Goal: Transaction & Acquisition: Obtain resource

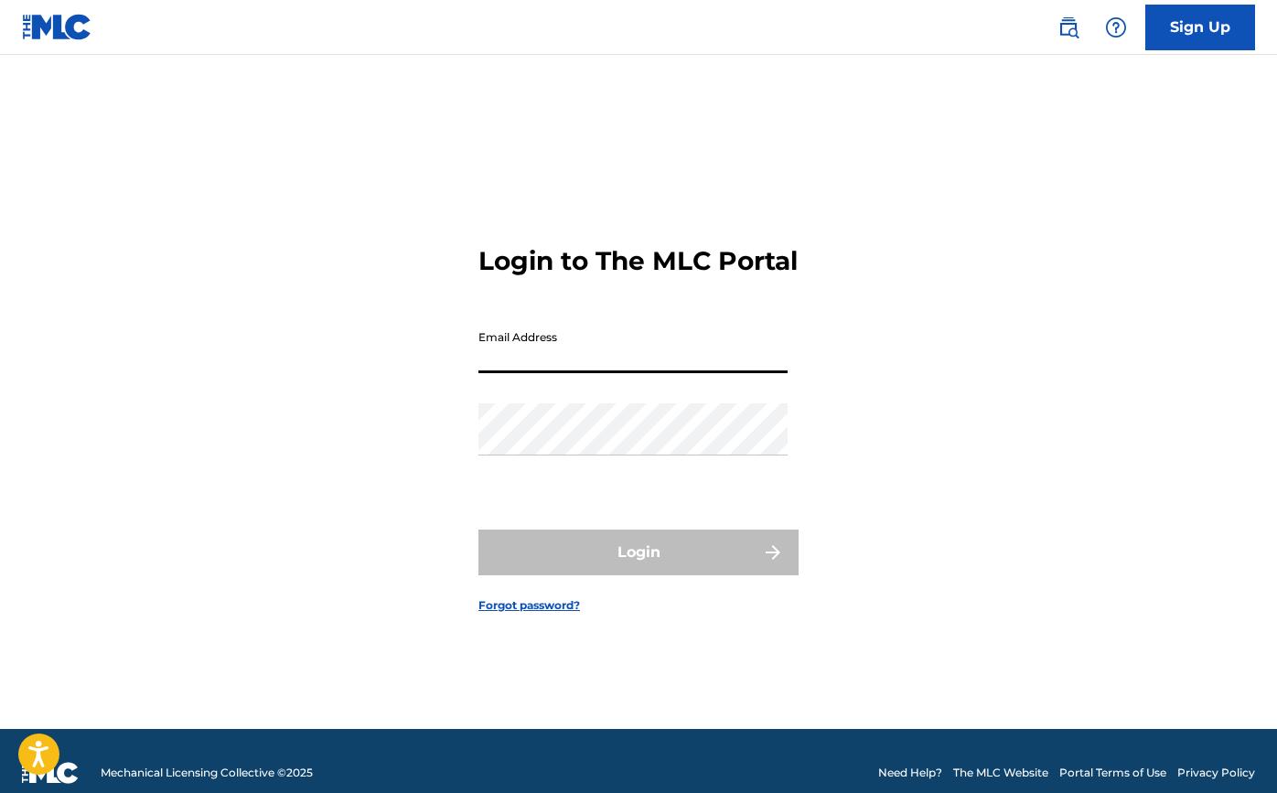
click at [546, 355] on input "Email Address" at bounding box center [632, 347] width 309 height 52
type input "[PERSON_NAME][EMAIL_ADDRESS][DOMAIN_NAME]"
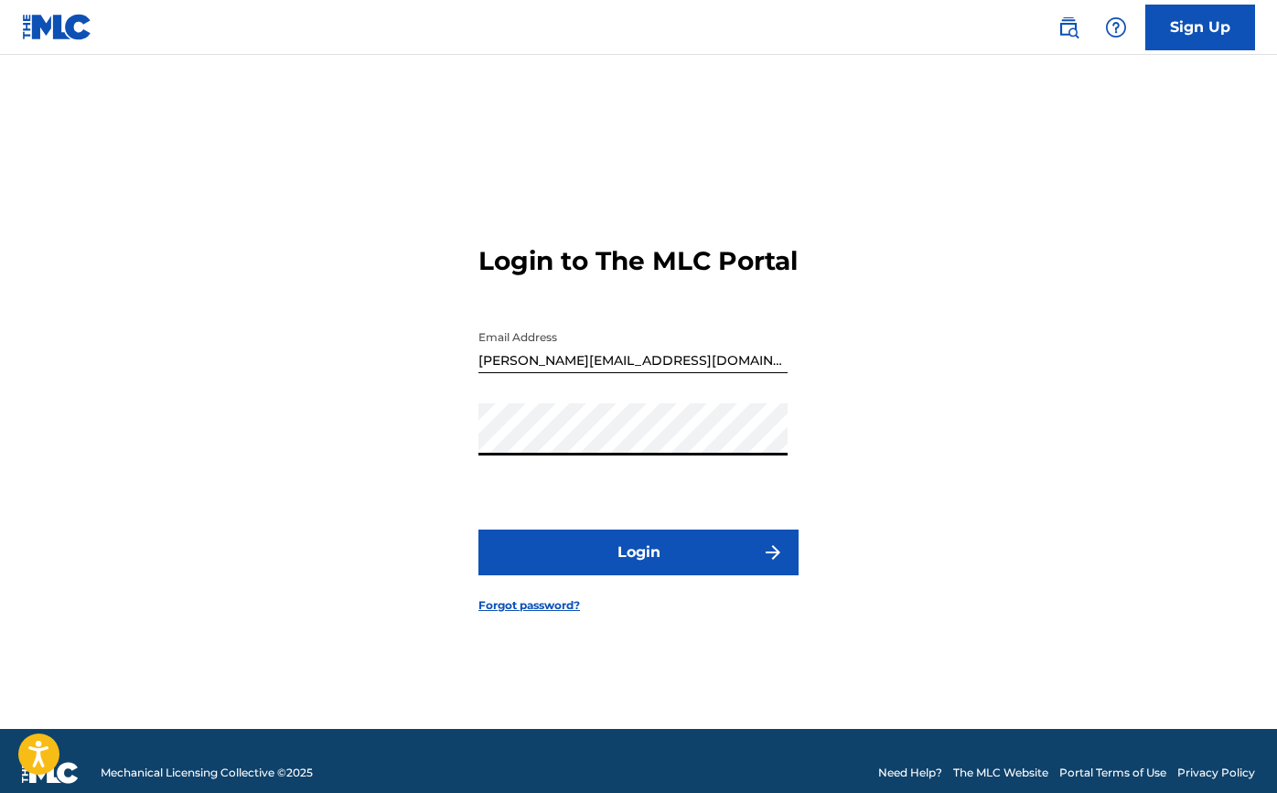
click at [639, 568] on button "Login" at bounding box center [638, 553] width 320 height 46
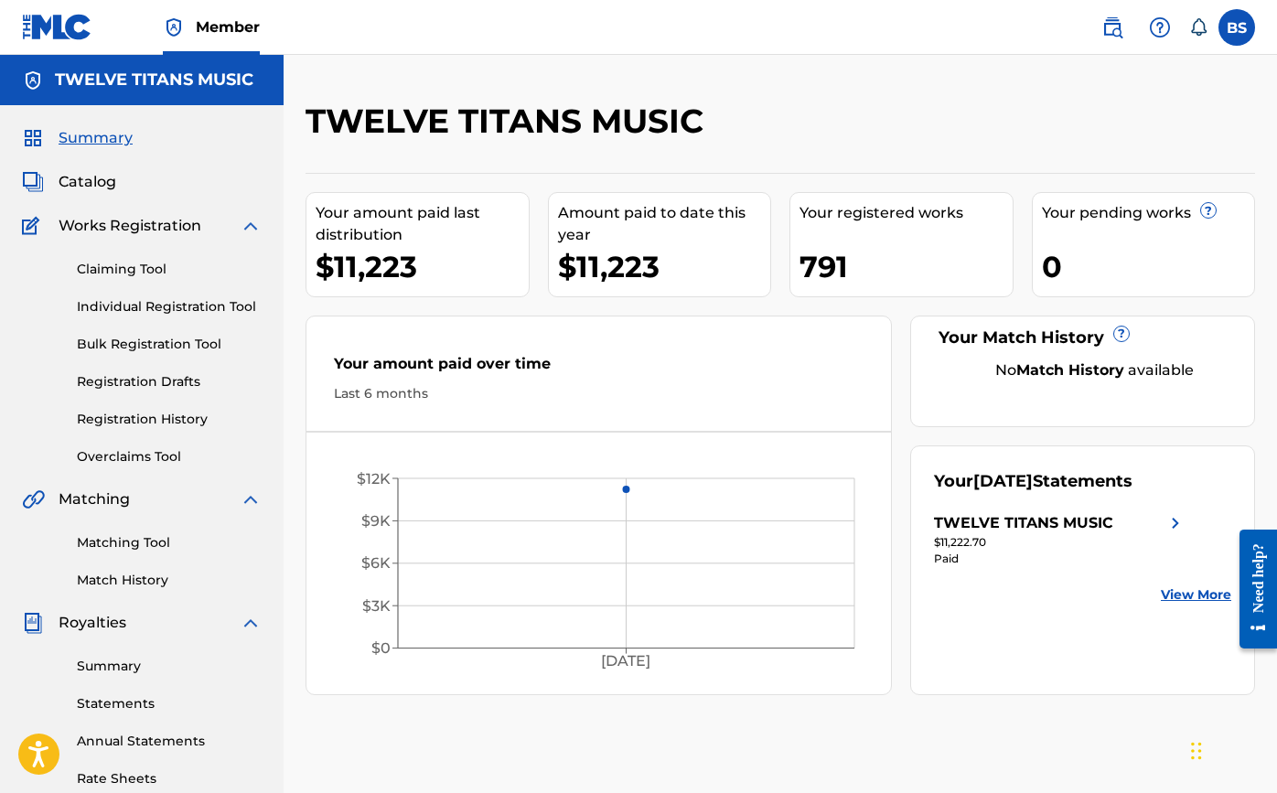
click at [1057, 525] on div "TWELVE TITANS MUSIC" at bounding box center [1023, 523] width 179 height 22
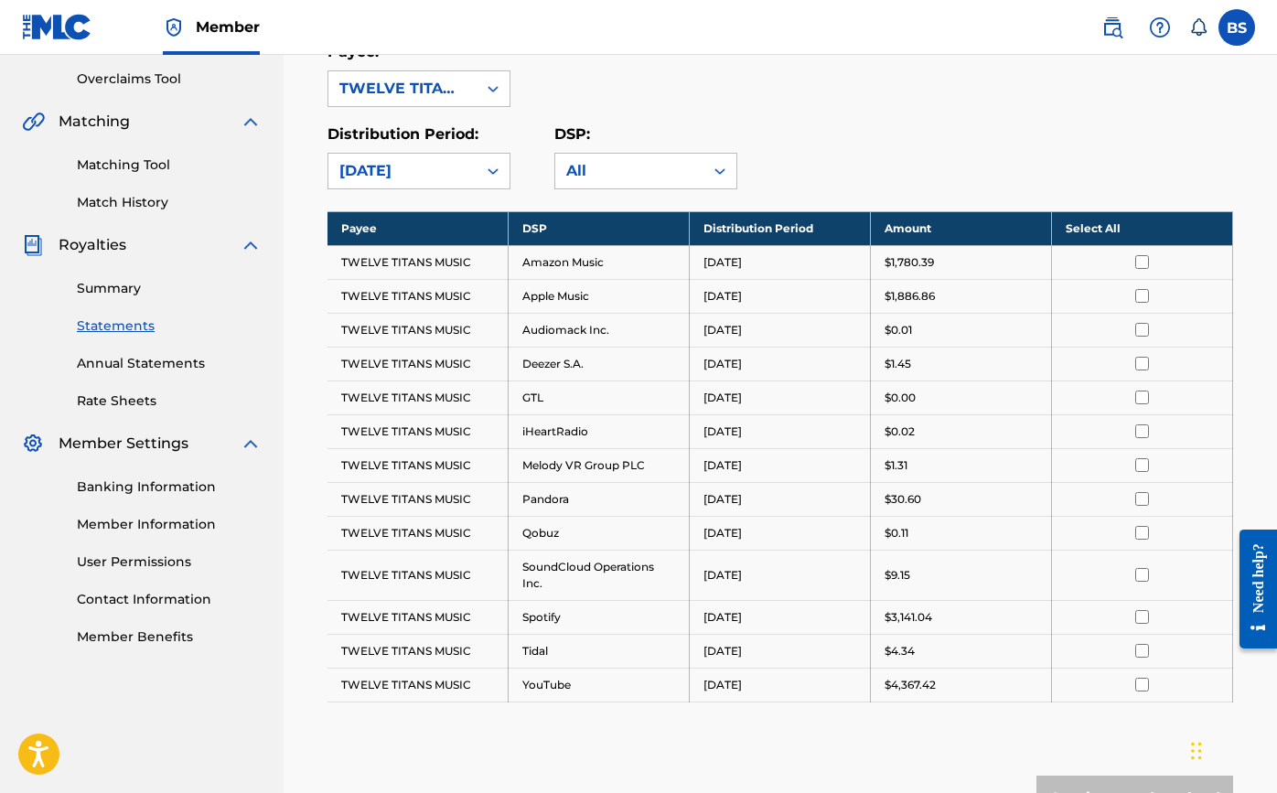
scroll to position [366, 0]
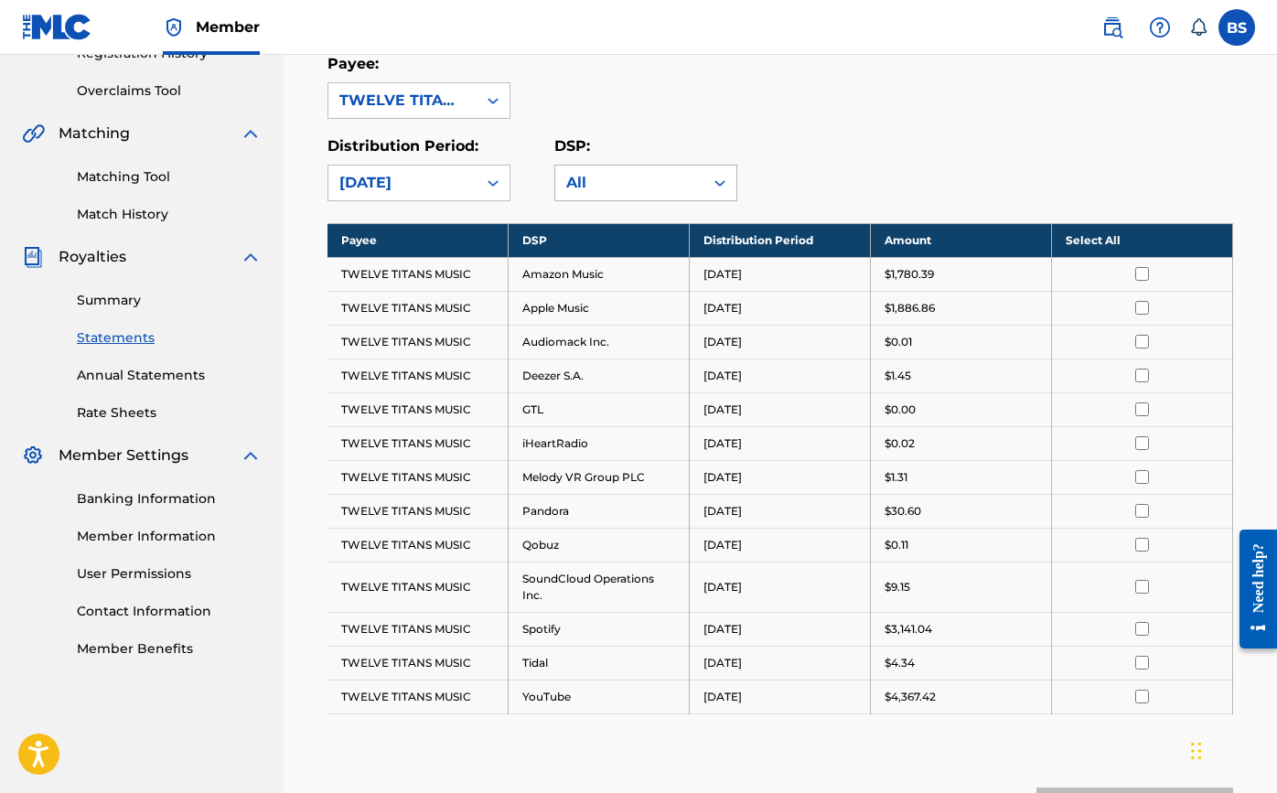
click at [618, 178] on div "All" at bounding box center [629, 183] width 126 height 22
click at [617, 178] on div "All" at bounding box center [629, 183] width 126 height 22
click at [1145, 271] on input "checkbox" at bounding box center [1142, 274] width 14 height 14
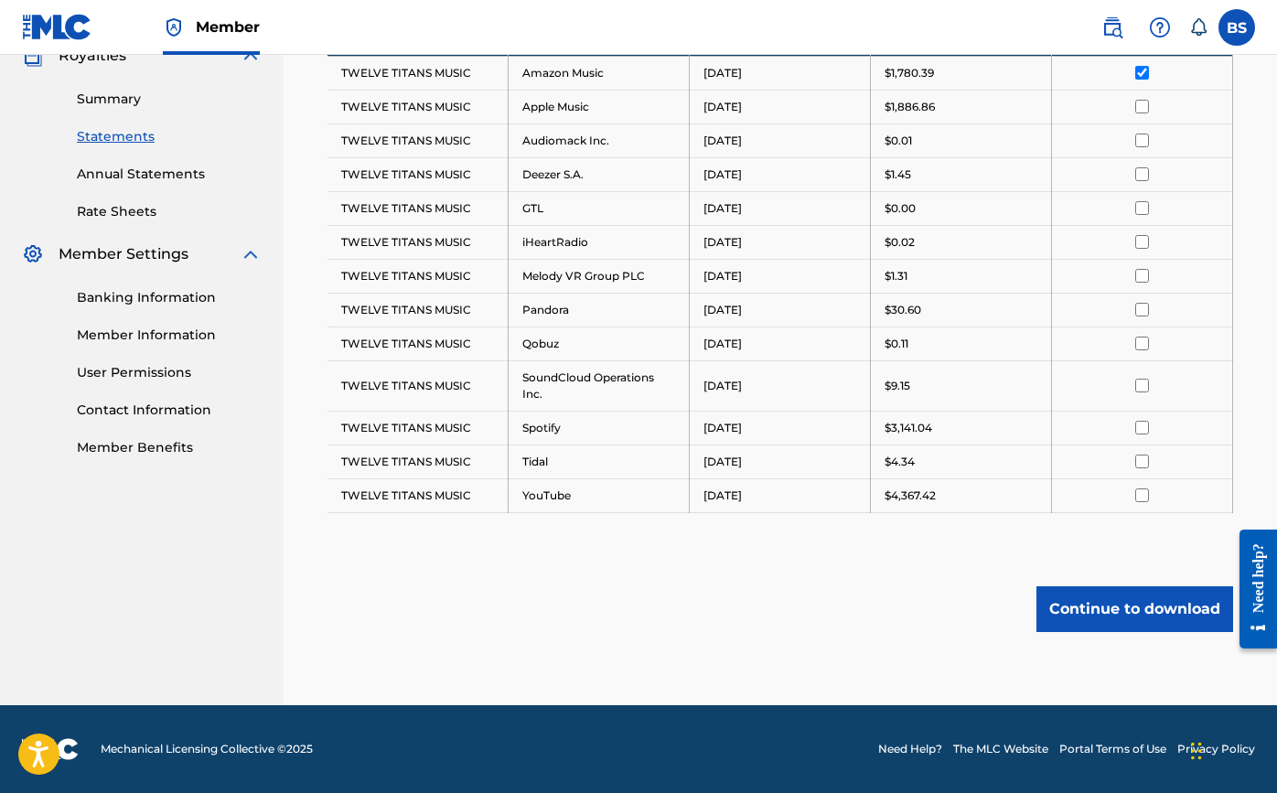
scroll to position [567, 0]
click at [1142, 105] on input "checkbox" at bounding box center [1142, 107] width 14 height 14
click at [1142, 141] on input "checkbox" at bounding box center [1142, 141] width 14 height 14
click at [1142, 174] on input "checkbox" at bounding box center [1142, 174] width 14 height 14
click at [1140, 211] on input "checkbox" at bounding box center [1142, 208] width 14 height 14
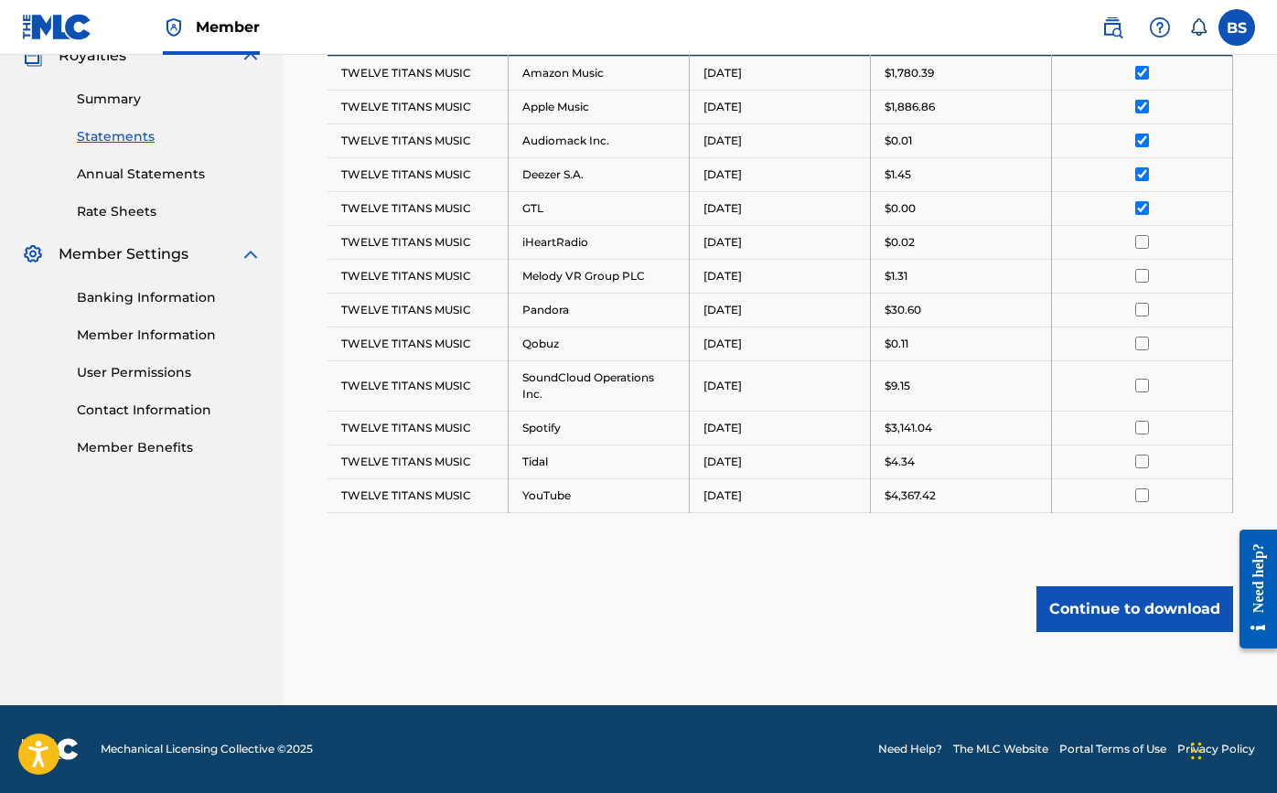
click at [1139, 251] on td at bounding box center [1142, 242] width 181 height 34
click at [1141, 237] on input "checkbox" at bounding box center [1142, 242] width 14 height 14
click at [1142, 273] on input "checkbox" at bounding box center [1142, 276] width 14 height 14
click at [1142, 305] on input "checkbox" at bounding box center [1142, 310] width 14 height 14
click at [1140, 349] on input "checkbox" at bounding box center [1142, 344] width 14 height 14
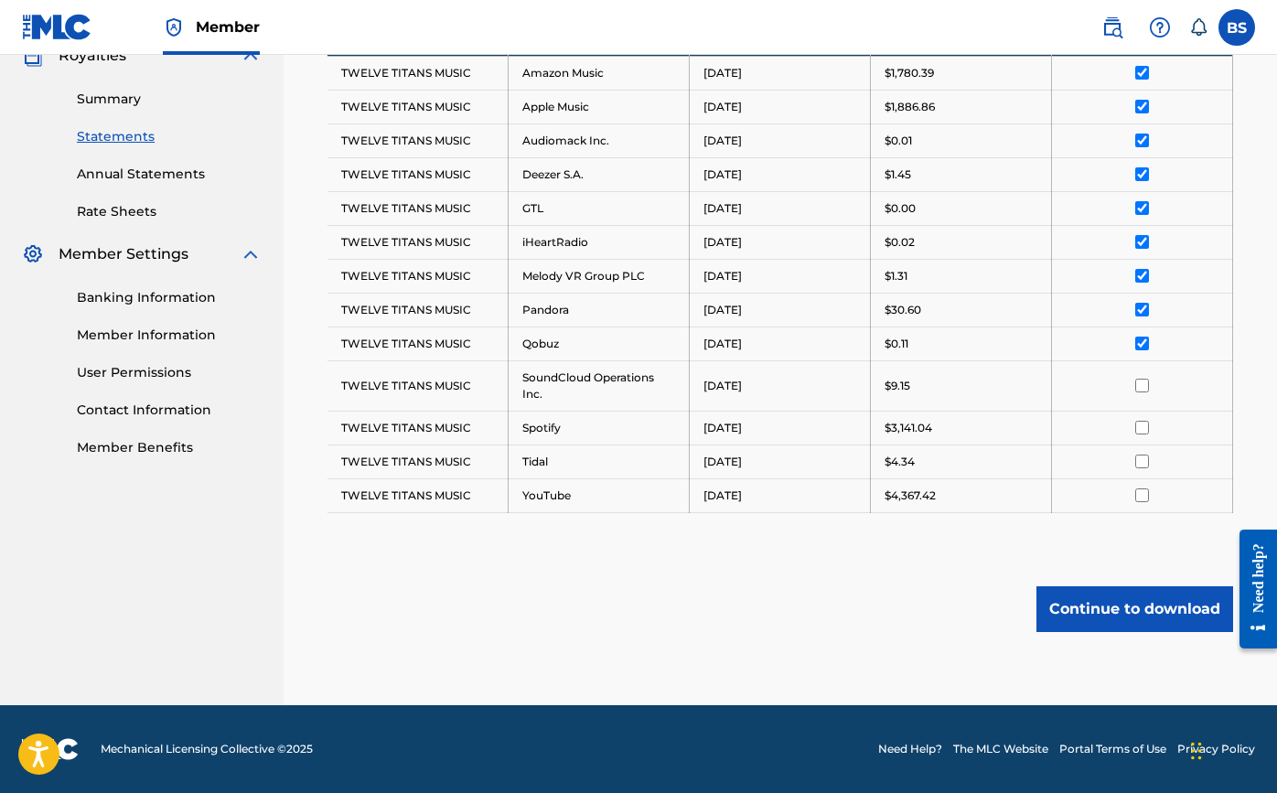
click at [1142, 385] on input "checkbox" at bounding box center [1142, 386] width 14 height 14
click at [1140, 424] on input "checkbox" at bounding box center [1142, 428] width 14 height 14
click at [1141, 461] on input "checkbox" at bounding box center [1142, 462] width 14 height 14
click at [1141, 490] on input "checkbox" at bounding box center [1142, 495] width 14 height 14
click at [1134, 615] on button "Continue to download" at bounding box center [1134, 609] width 197 height 46
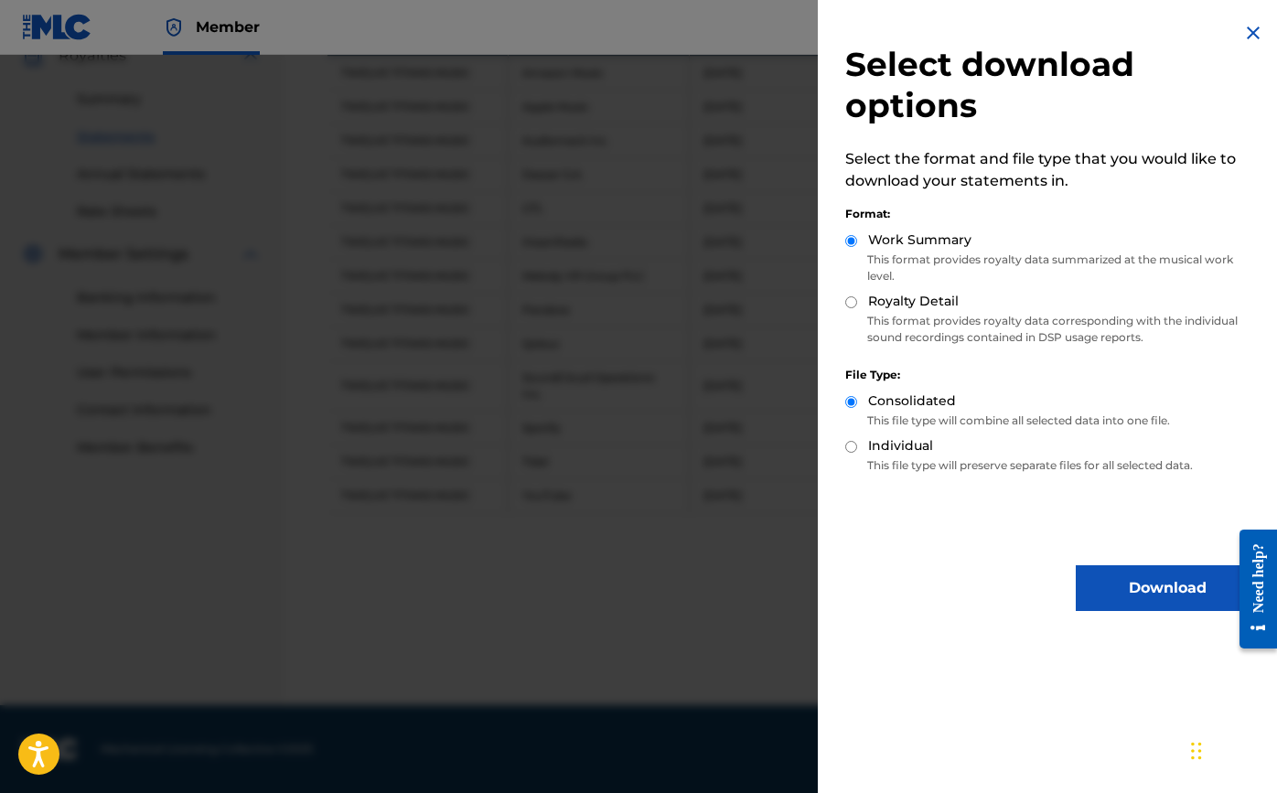
click at [854, 311] on div "Royalty Detail" at bounding box center [1051, 302] width 413 height 21
click at [847, 296] on input "Royalty Detail" at bounding box center [851, 302] width 12 height 12
radio input "true"
click at [873, 450] on label "Individual" at bounding box center [900, 445] width 65 height 19
click at [857, 450] on input "Individual" at bounding box center [851, 447] width 12 height 12
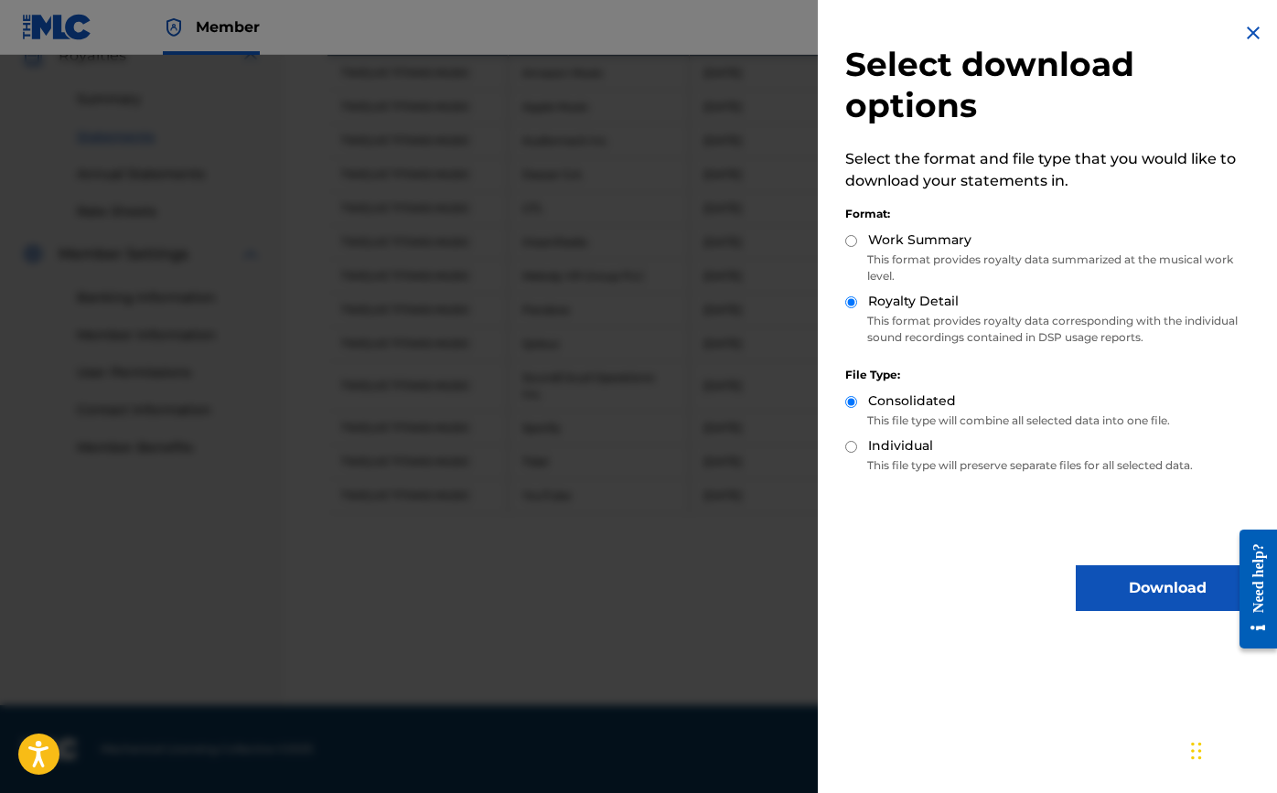
radio input "true"
click at [1109, 578] on button "Download" at bounding box center [1167, 588] width 183 height 46
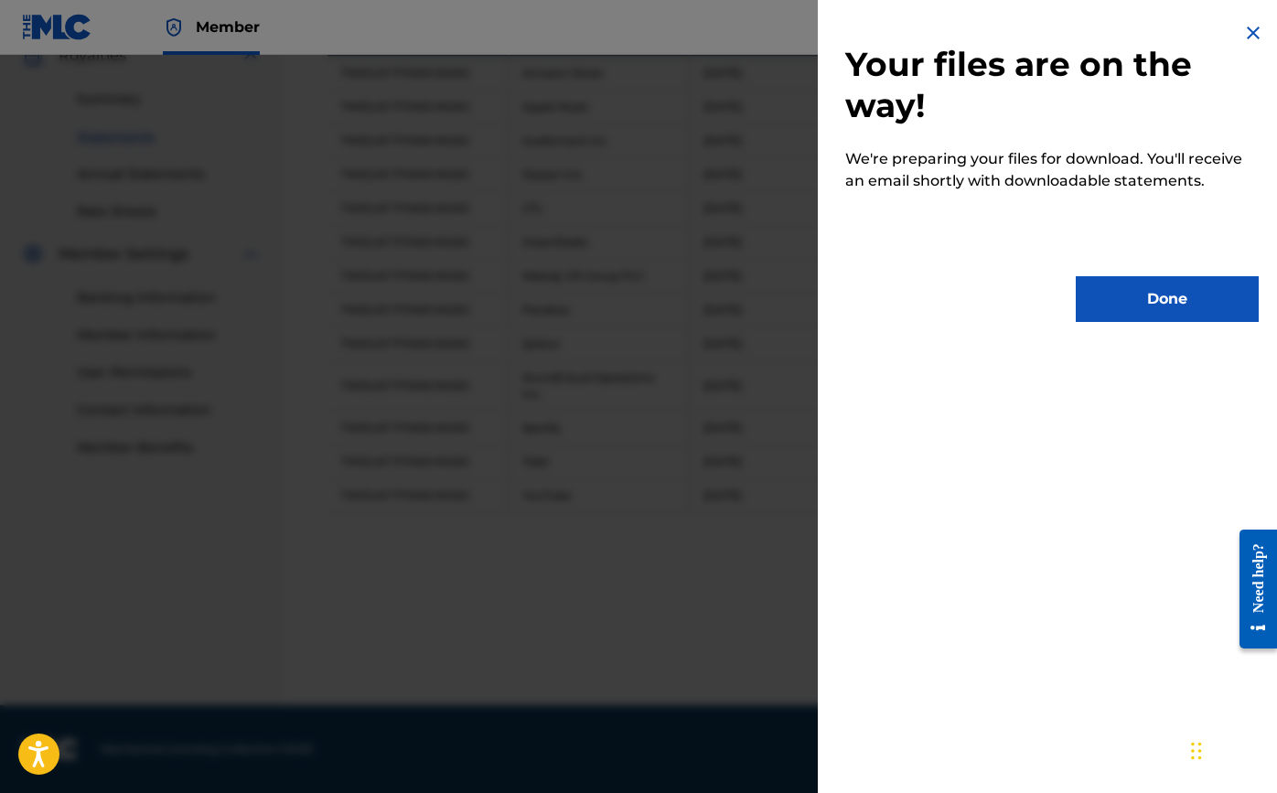
click at [1133, 318] on button "Done" at bounding box center [1167, 299] width 183 height 46
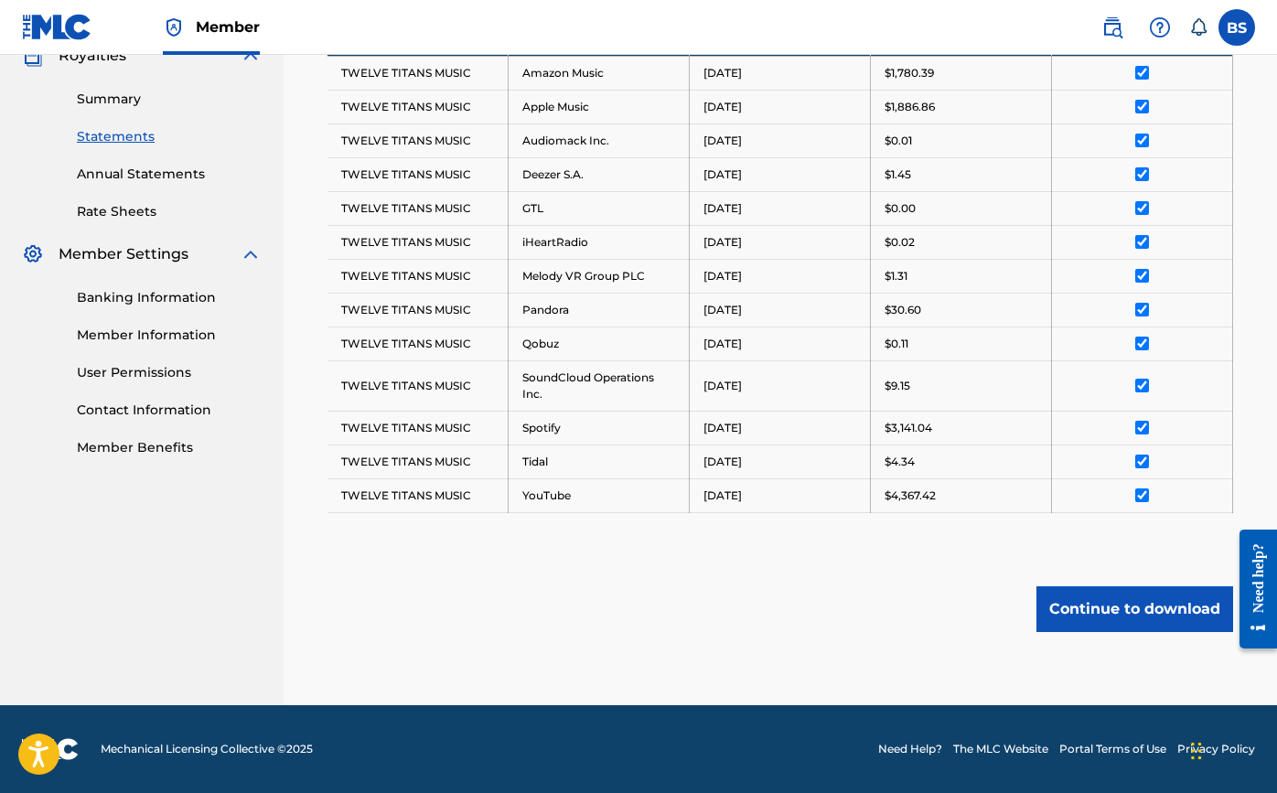
click at [1170, 601] on button "Continue to download" at bounding box center [1134, 609] width 197 height 46
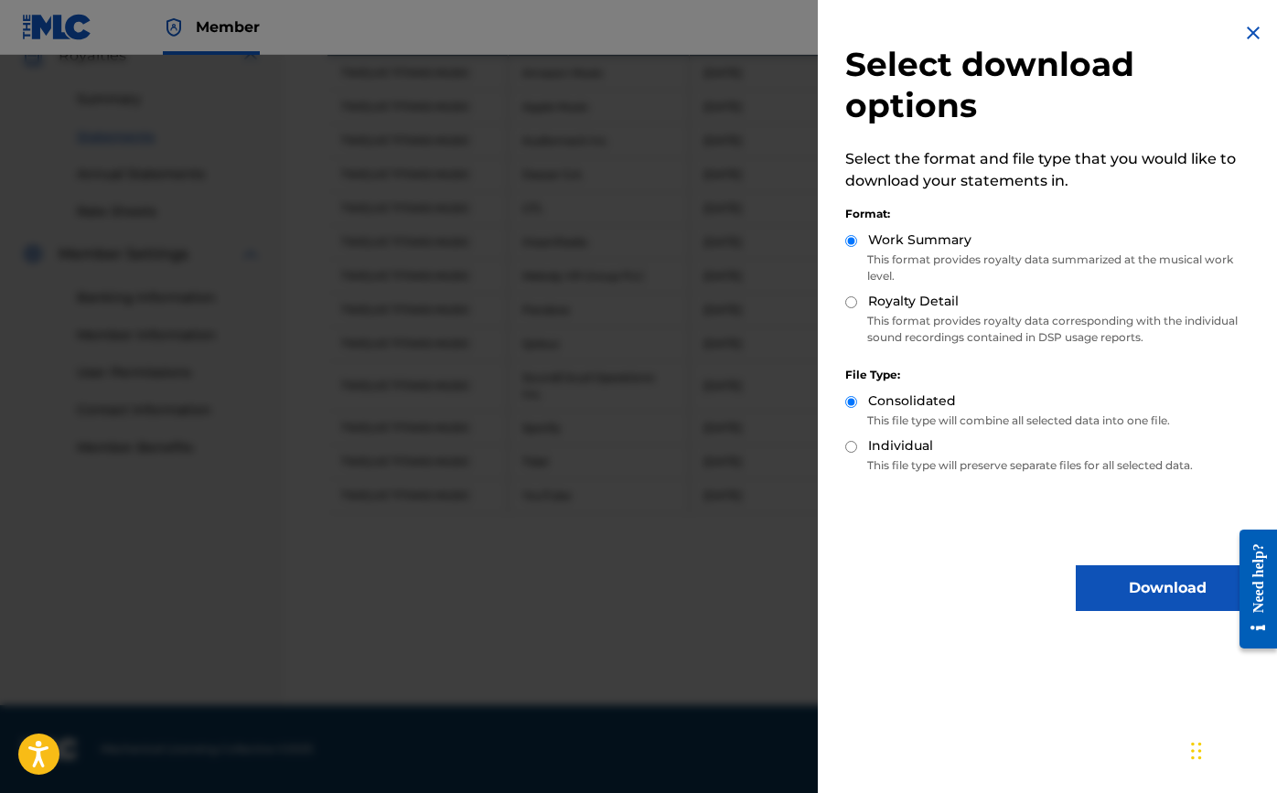
click at [1156, 583] on button "Download" at bounding box center [1167, 588] width 183 height 46
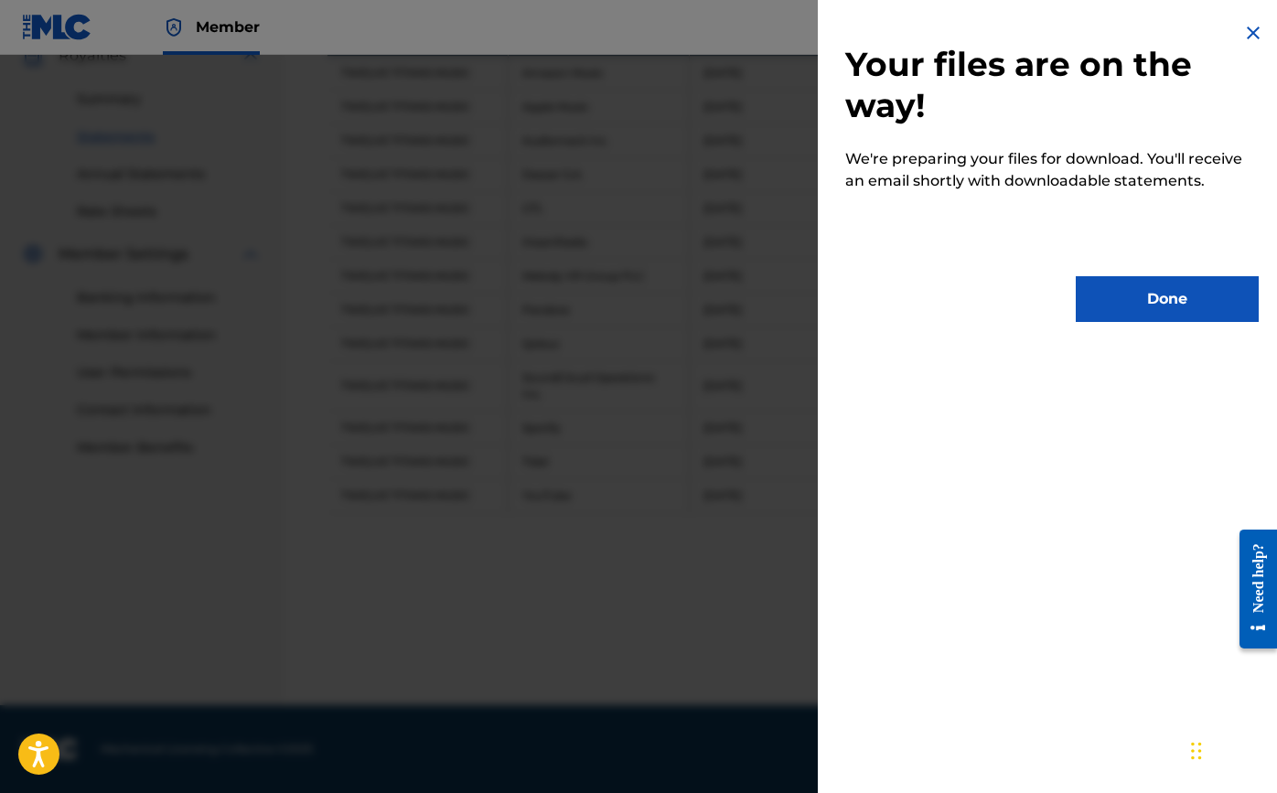
click at [1137, 297] on button "Done" at bounding box center [1167, 299] width 183 height 46
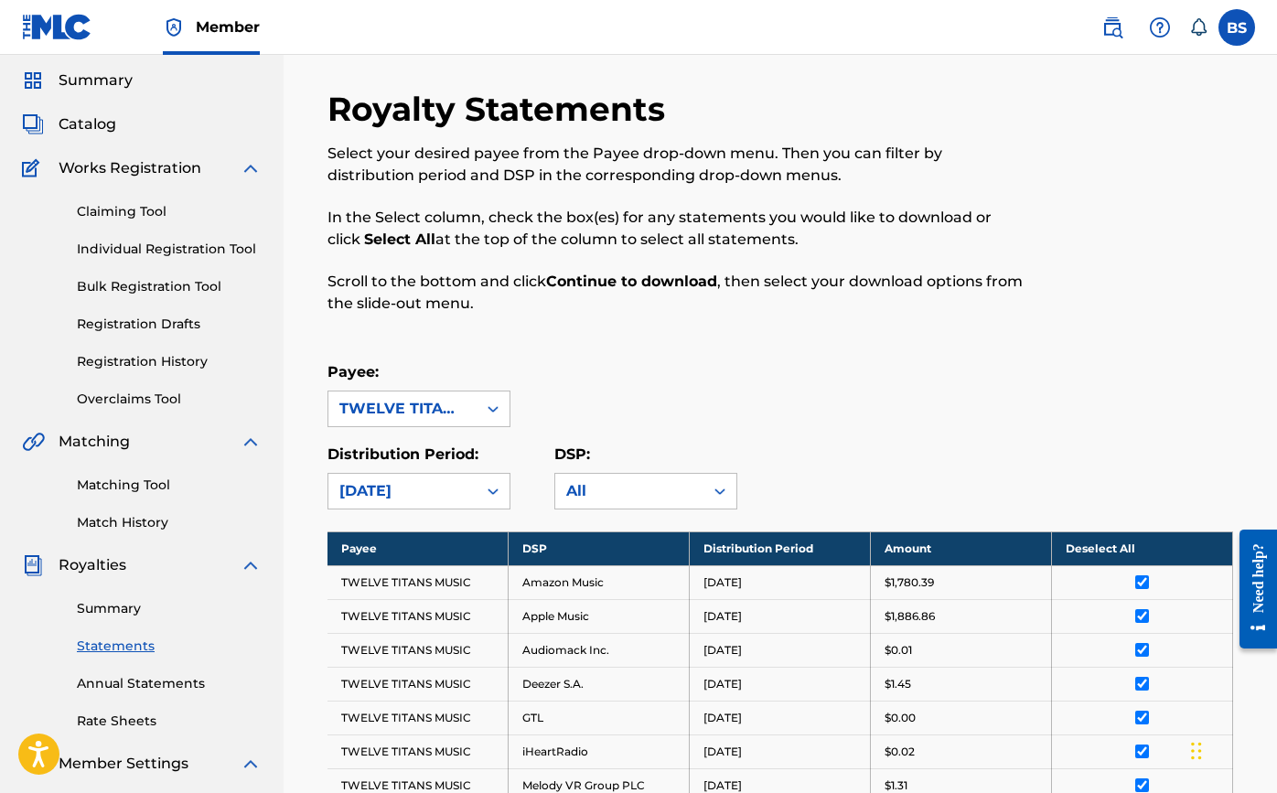
scroll to position [158, 0]
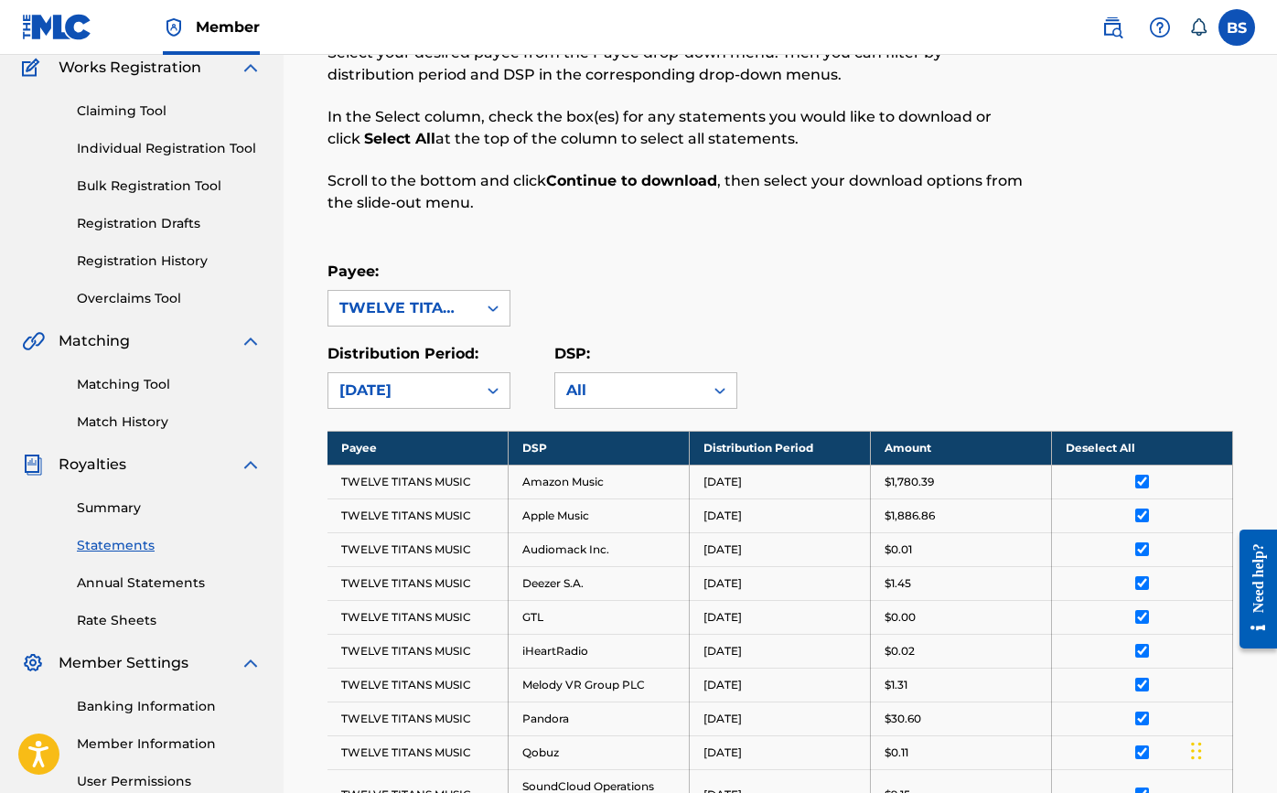
click at [113, 588] on link "Annual Statements" at bounding box center [169, 583] width 185 height 19
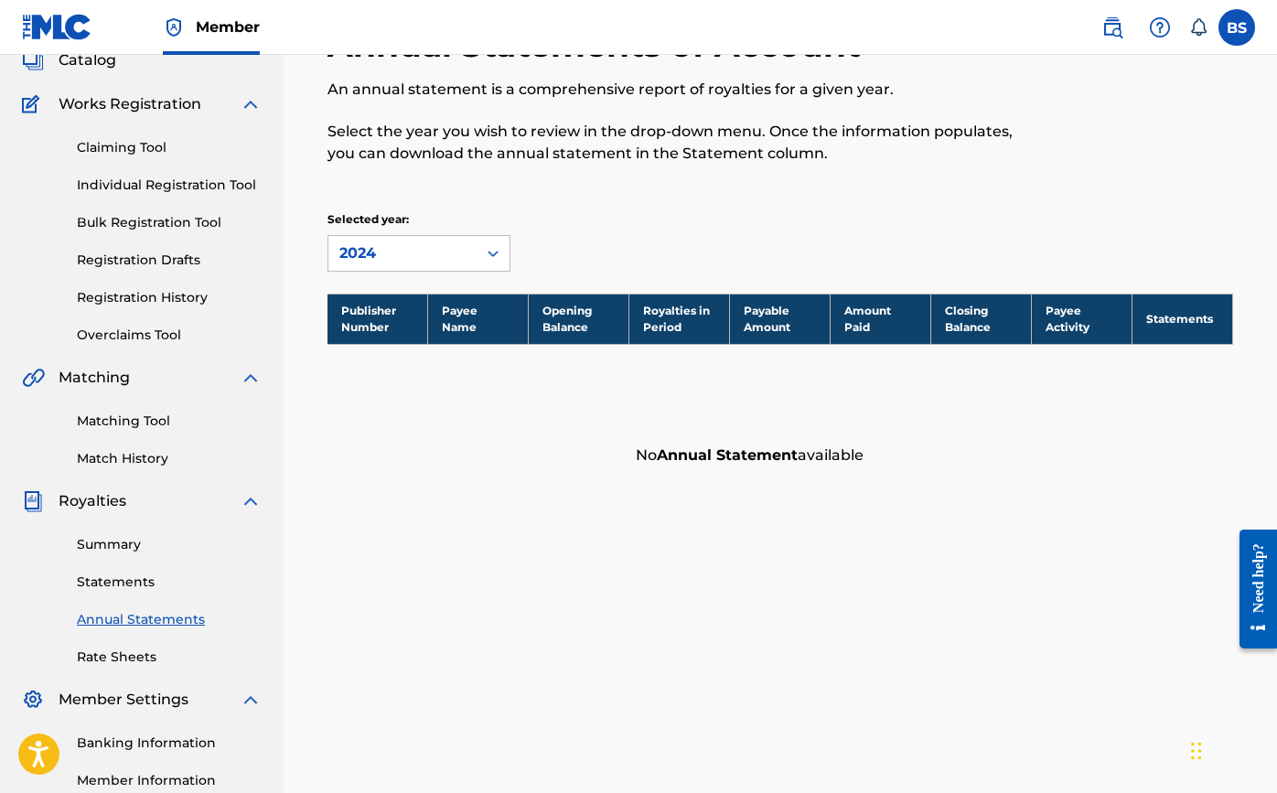
scroll to position [179, 0]
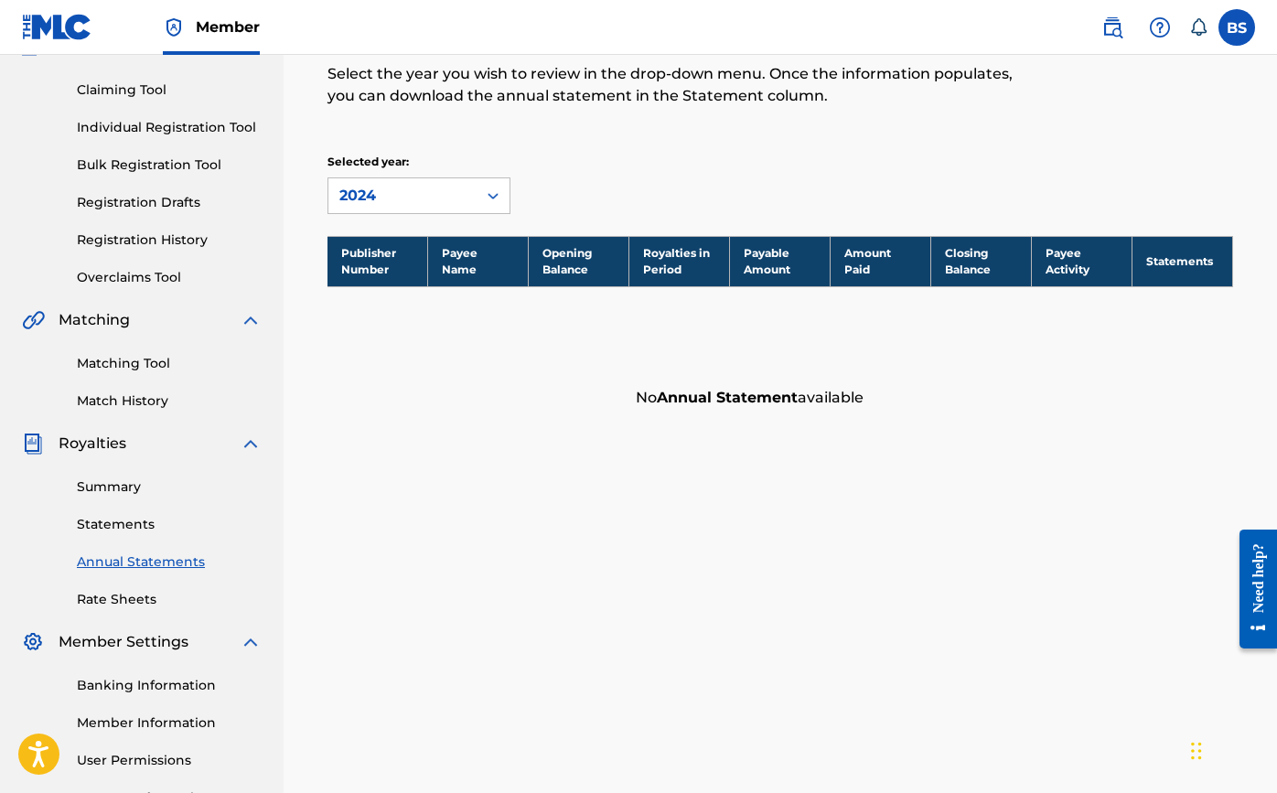
click at [120, 596] on link "Rate Sheets" at bounding box center [169, 599] width 185 height 19
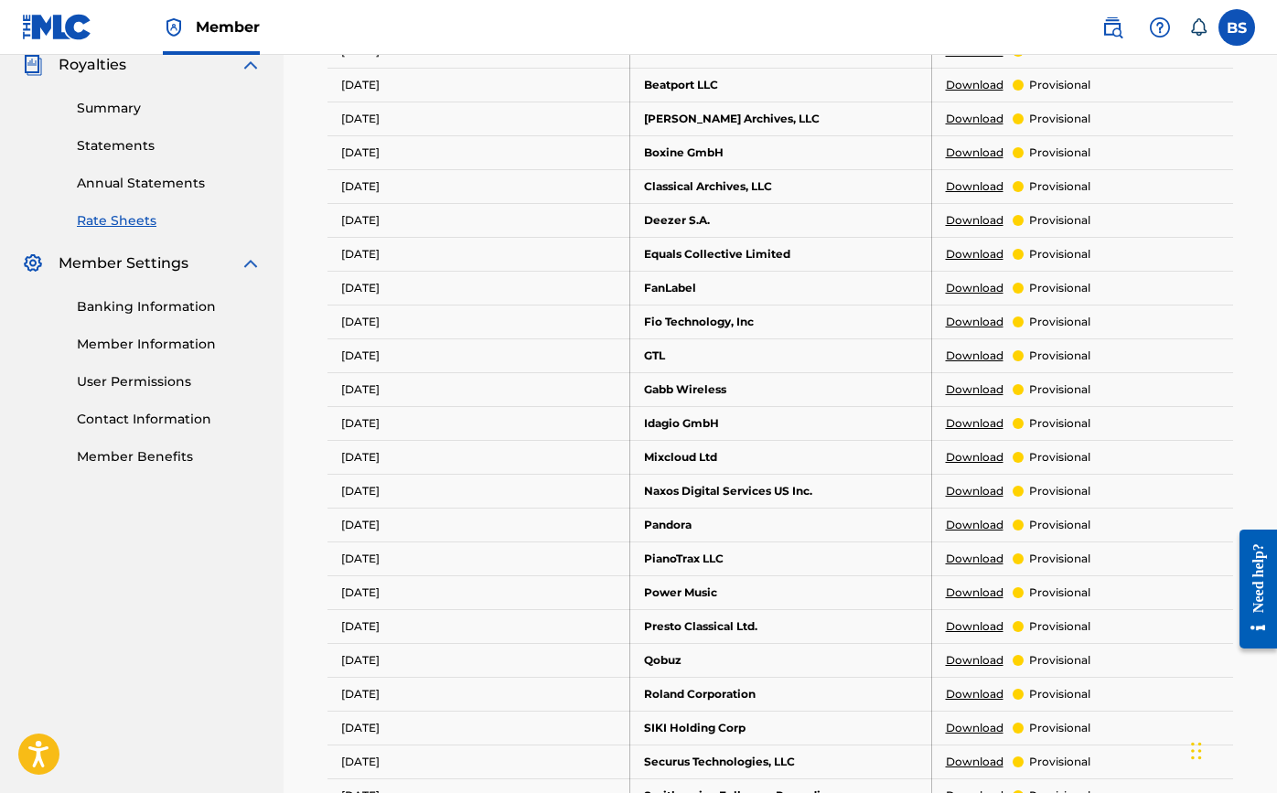
scroll to position [468, 0]
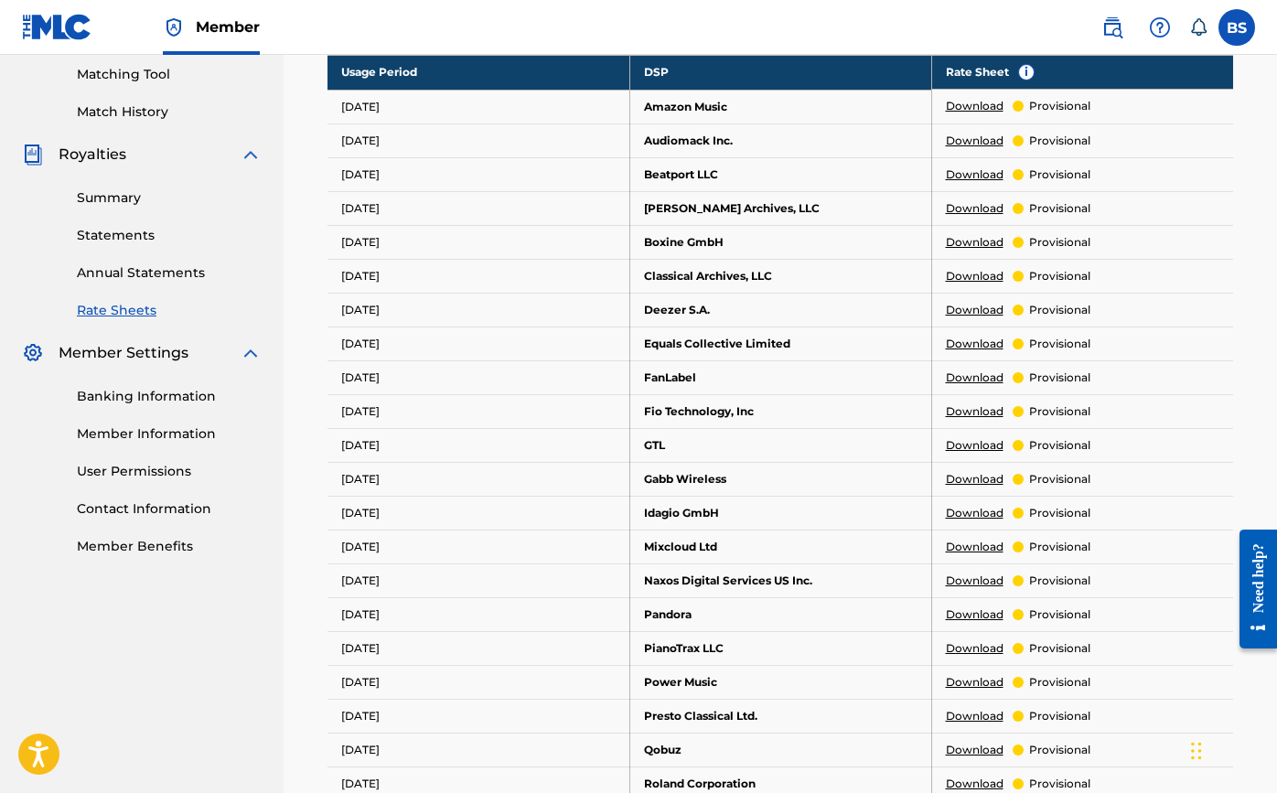
click at [988, 98] on link "Download" at bounding box center [975, 106] width 58 height 16
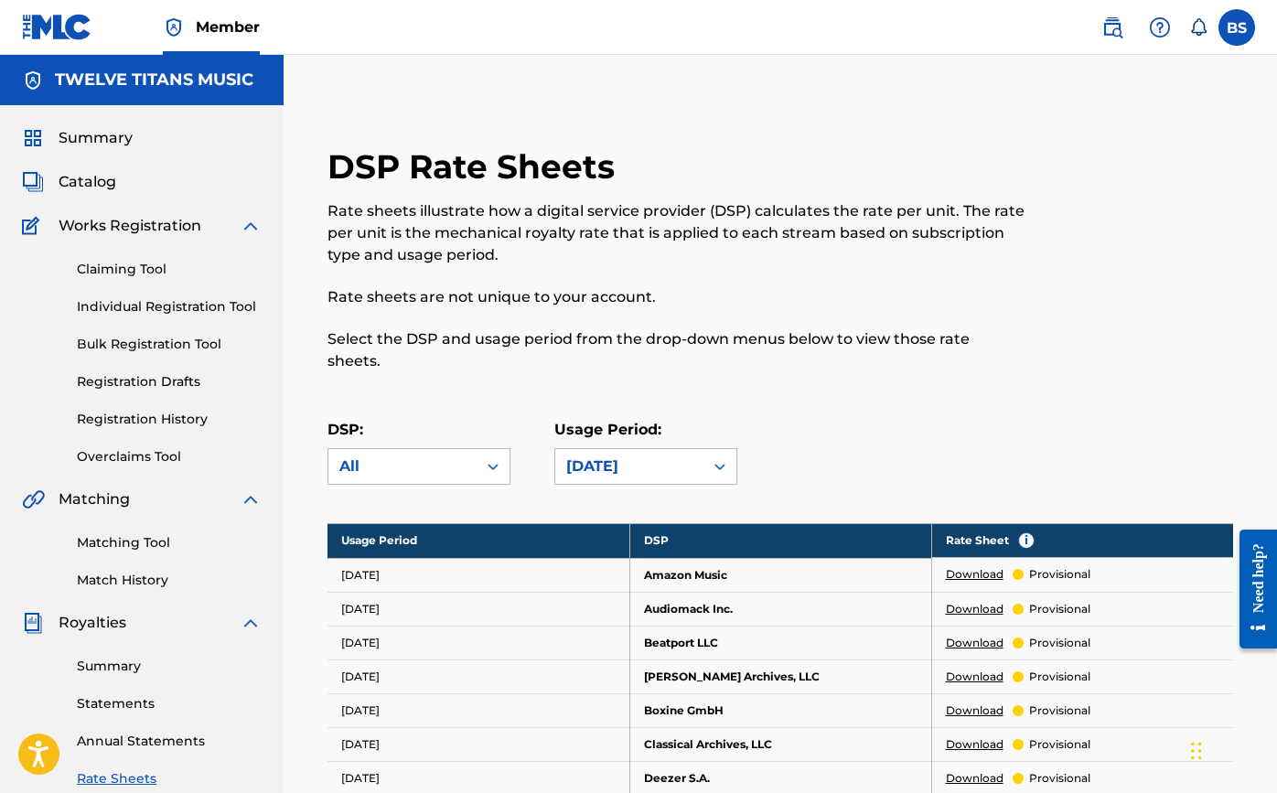
scroll to position [0, 0]
